Goal: Task Accomplishment & Management: Use online tool/utility

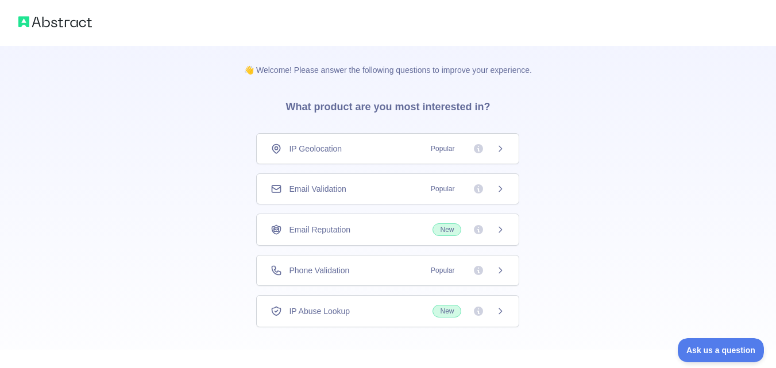
click at [572, 101] on div "👋 Welcome! Please answer the following questions to improve your experience. Wh…" at bounding box center [388, 211] width 776 height 422
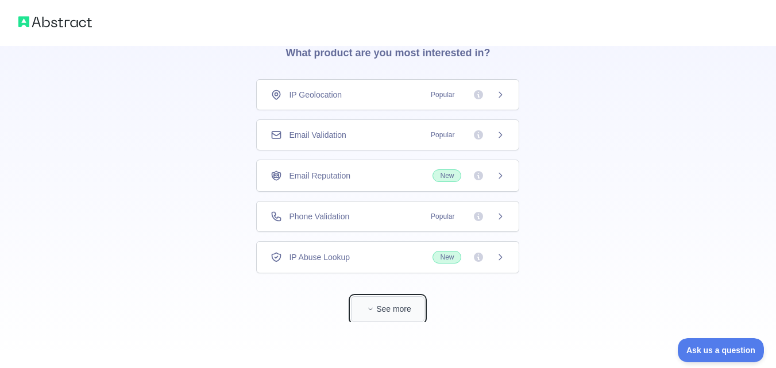
click at [402, 312] on button "See more" at bounding box center [388, 310] width 74 height 26
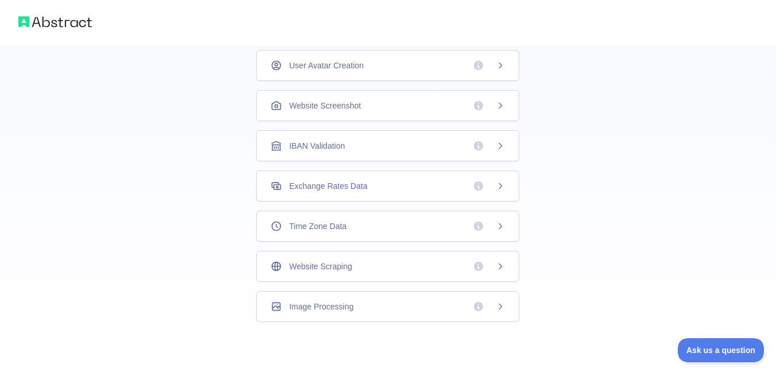
scroll to position [0, 0]
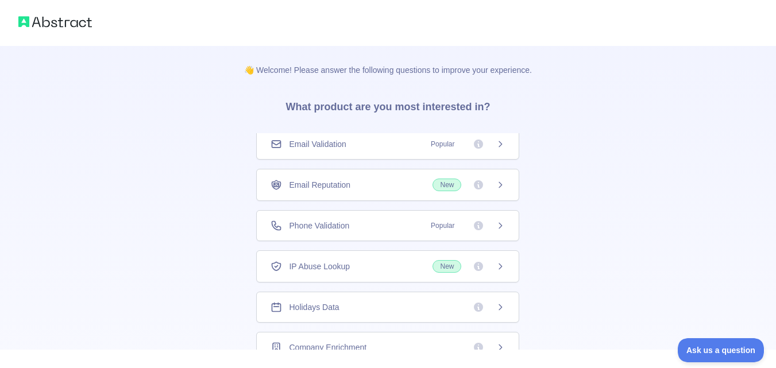
click at [353, 149] on div "Email Validation Popular" at bounding box center [388, 144] width 234 height 11
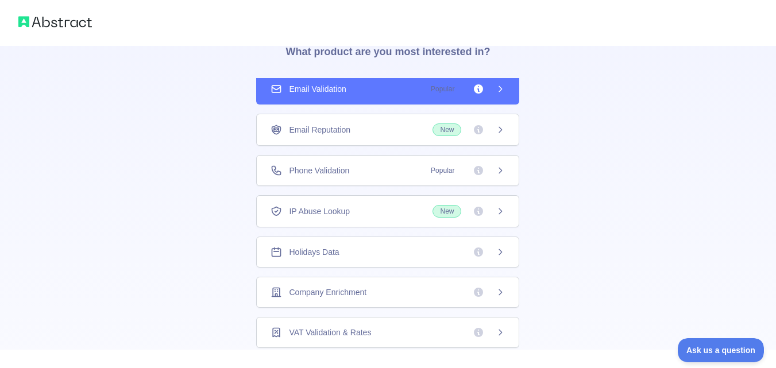
scroll to position [363, 0]
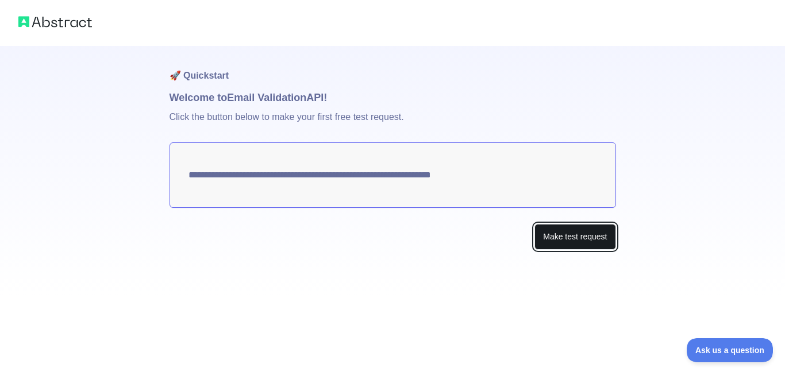
click at [565, 240] on button "Make test request" at bounding box center [575, 237] width 81 height 26
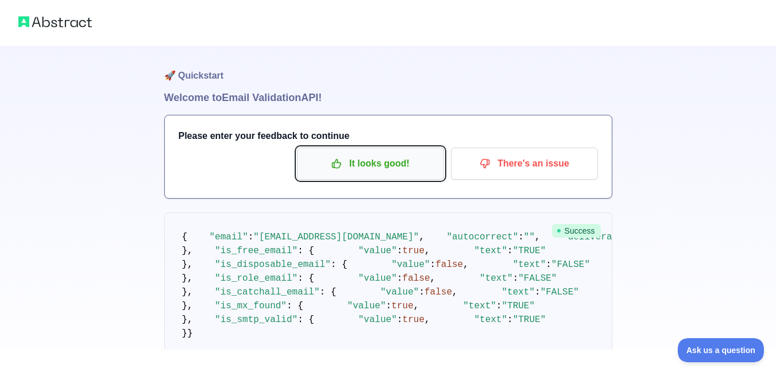
click at [390, 168] on p "It looks good!" at bounding box center [371, 164] width 130 height 20
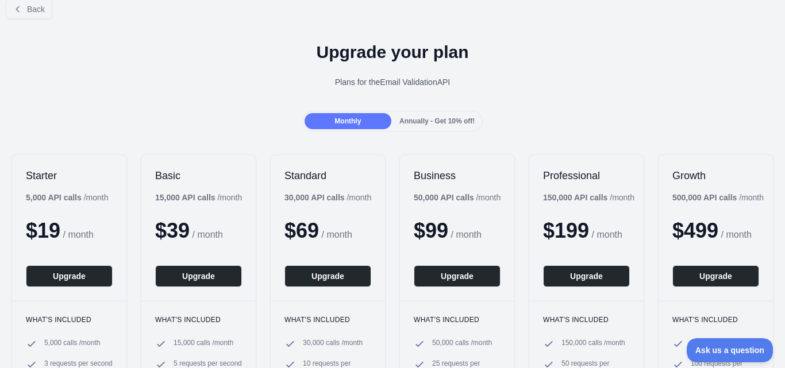
scroll to position [10, 0]
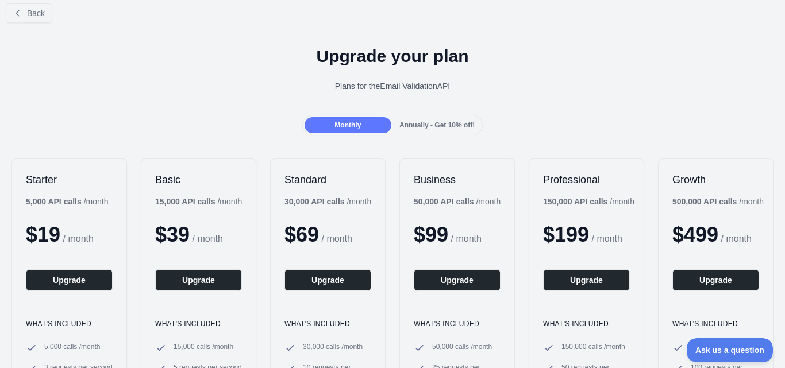
click at [21, 23] on div "Back" at bounding box center [392, 13] width 785 height 38
click at [30, 12] on span "Back" at bounding box center [36, 13] width 18 height 9
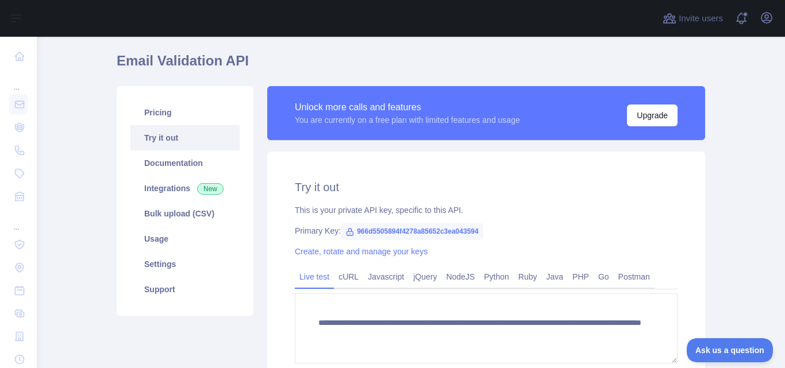
scroll to position [46, 0]
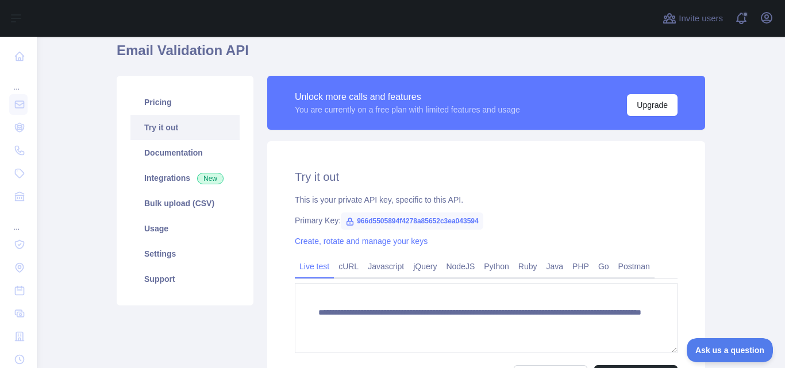
click at [398, 222] on span "966d5505894f4278a85652c3ea043594" at bounding box center [412, 221] width 143 height 17
copy span "966d5505894f4278a85652c3ea043594"
